Goal: Information Seeking & Learning: Learn about a topic

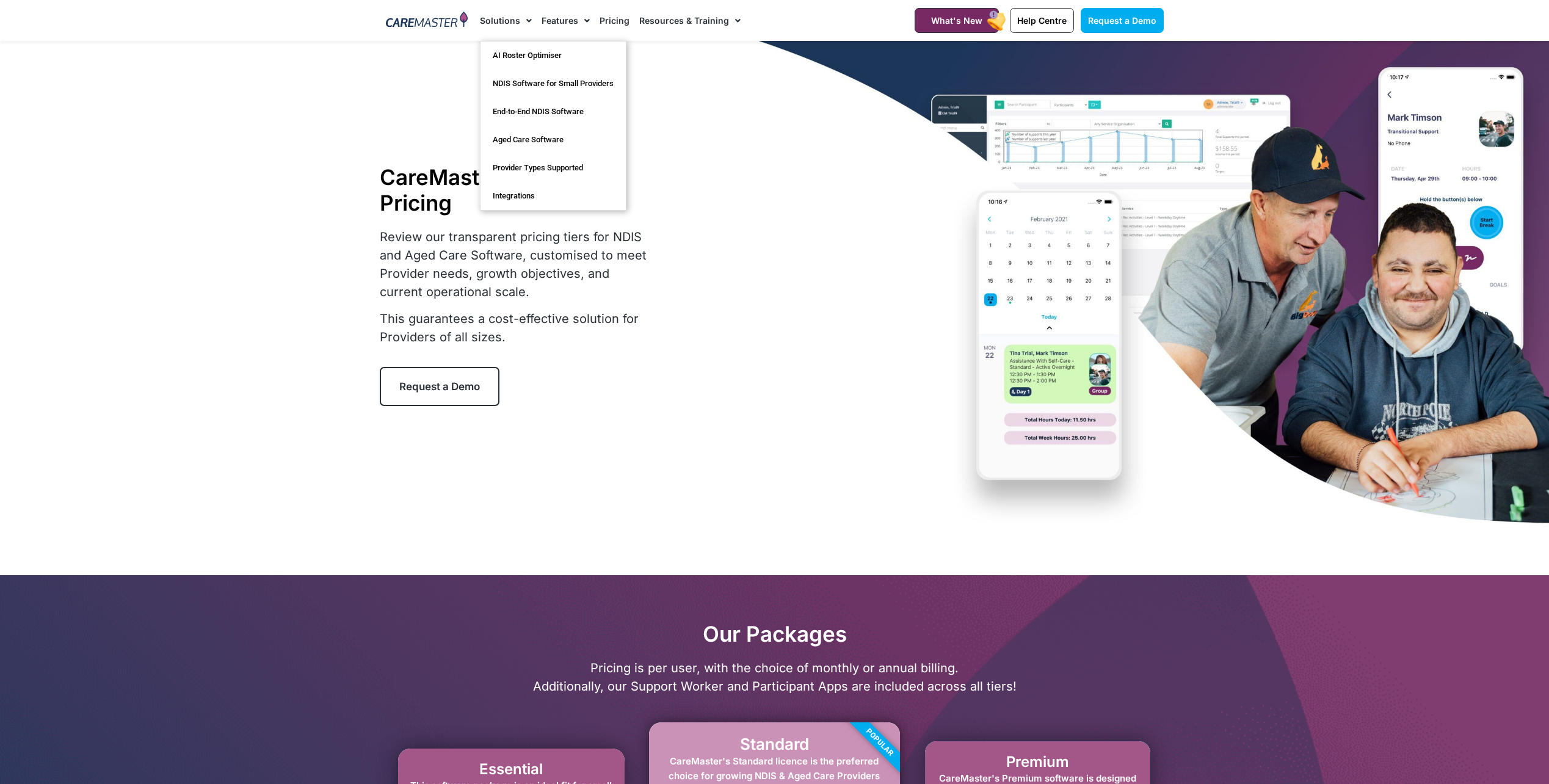
drag, startPoint x: 0, startPoint y: 0, endPoint x: 519, endPoint y: 16, distance: 519.2
click at [520, 16] on span "Menu" at bounding box center [525, 21] width 12 height 21
click at [522, 16] on span "Menu" at bounding box center [525, 21] width 12 height 21
click at [557, 105] on link "End-to-End NDIS Software" at bounding box center [553, 111] width 146 height 28
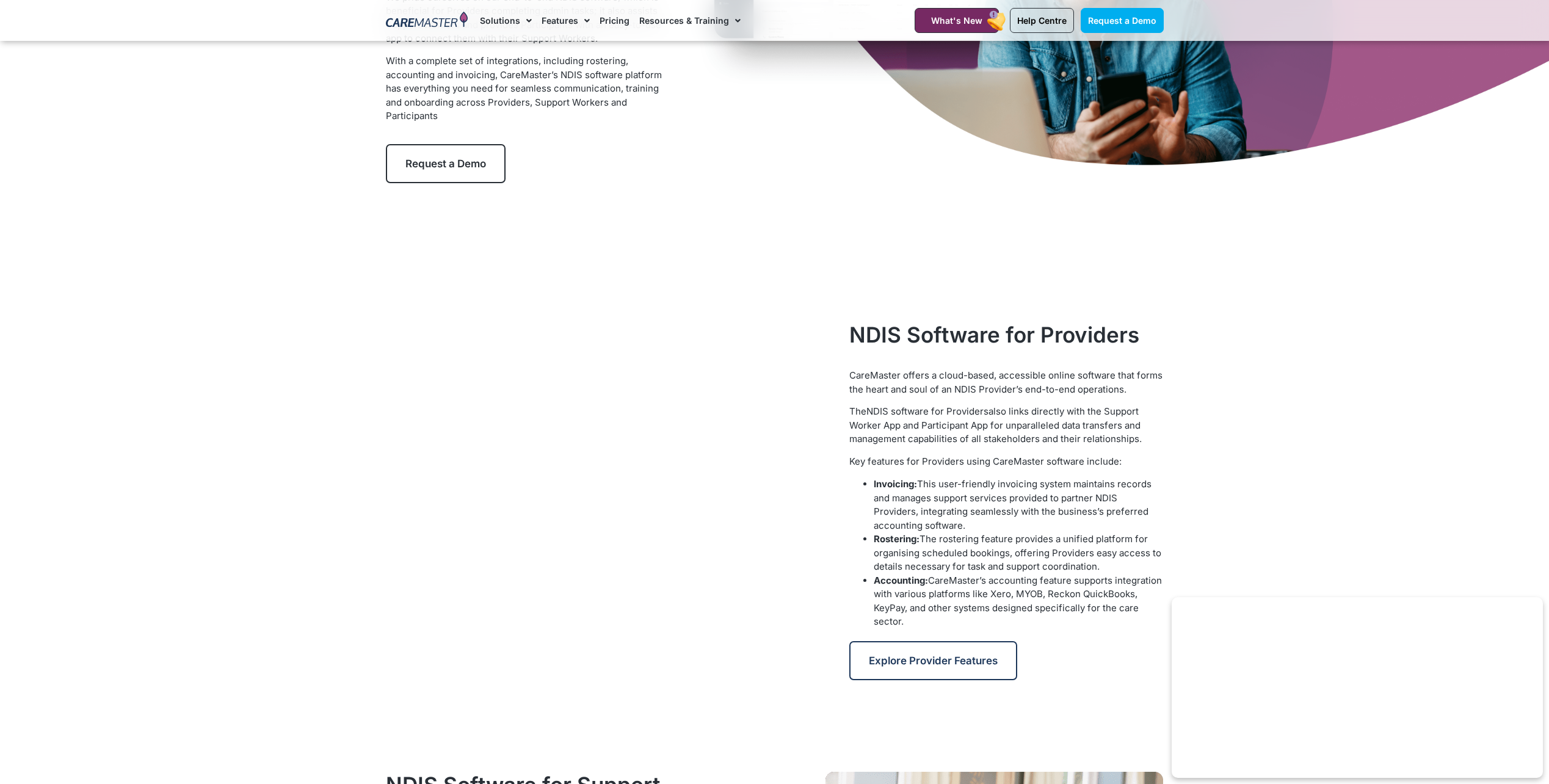
scroll to position [183, 0]
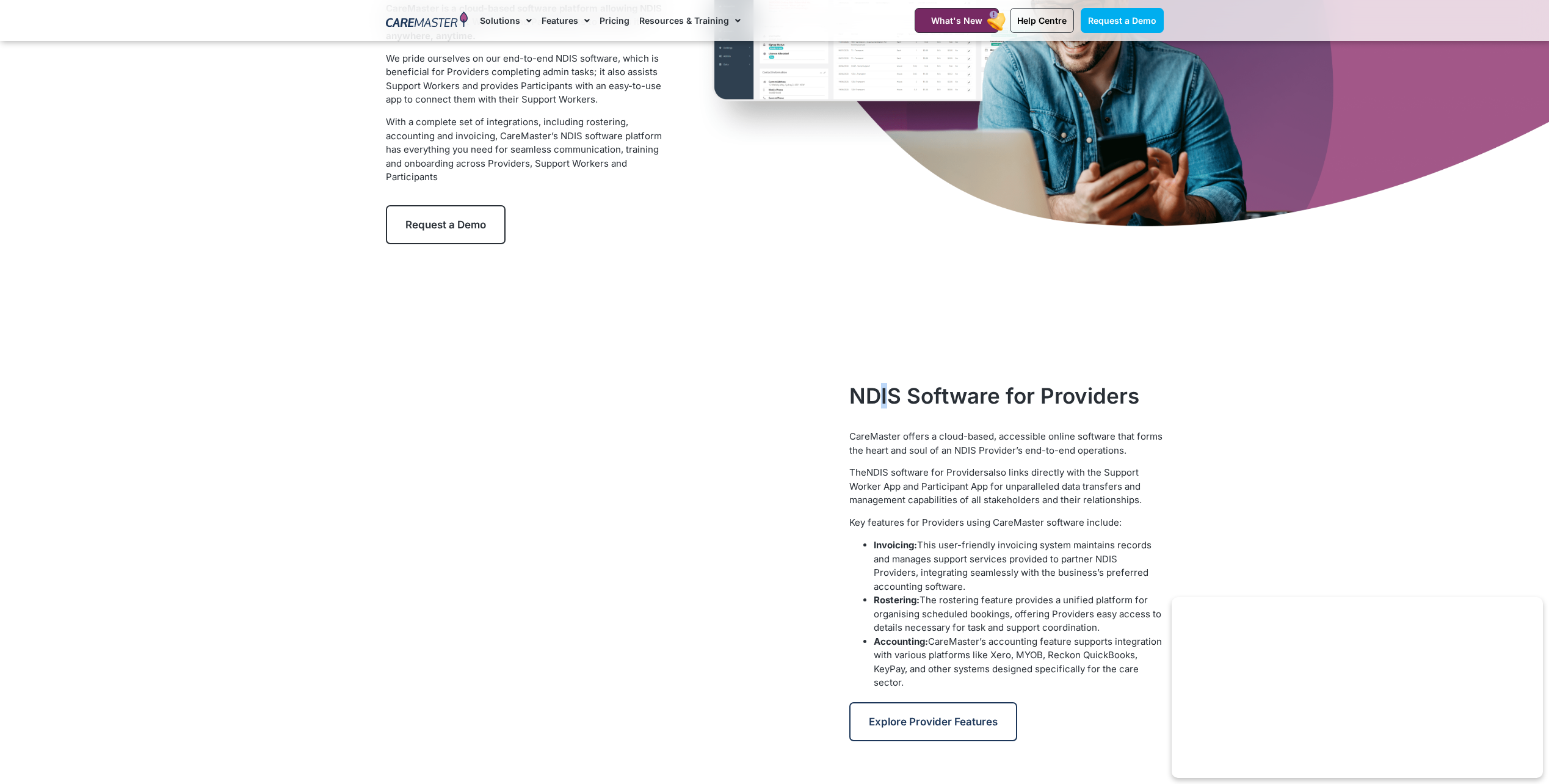
drag, startPoint x: 885, startPoint y: 393, endPoint x: 893, endPoint y: 393, distance: 8.0
click at [893, 393] on h2 "NDIS Software for Providers" at bounding box center [1006, 396] width 314 height 26
click at [929, 398] on h2 "NDIS Software for Providers" at bounding box center [1006, 396] width 314 height 26
click at [947, 411] on div "NDIS Software for Providers" at bounding box center [1006, 406] width 314 height 47
